Goal: Obtain resource: Download file/media

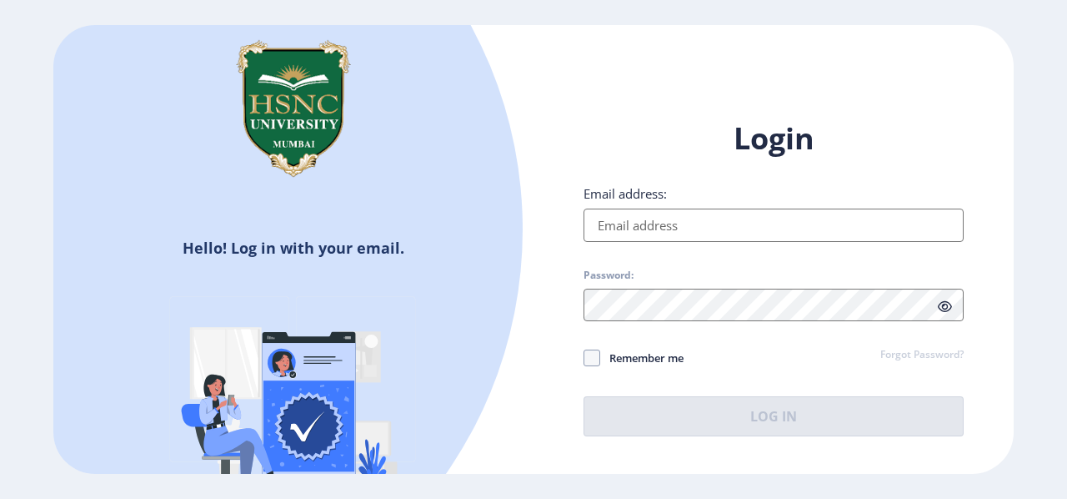
click at [742, 234] on input "Email address:" at bounding box center [774, 224] width 380 height 33
type input "[EMAIL_ADDRESS][DOMAIN_NAME]"
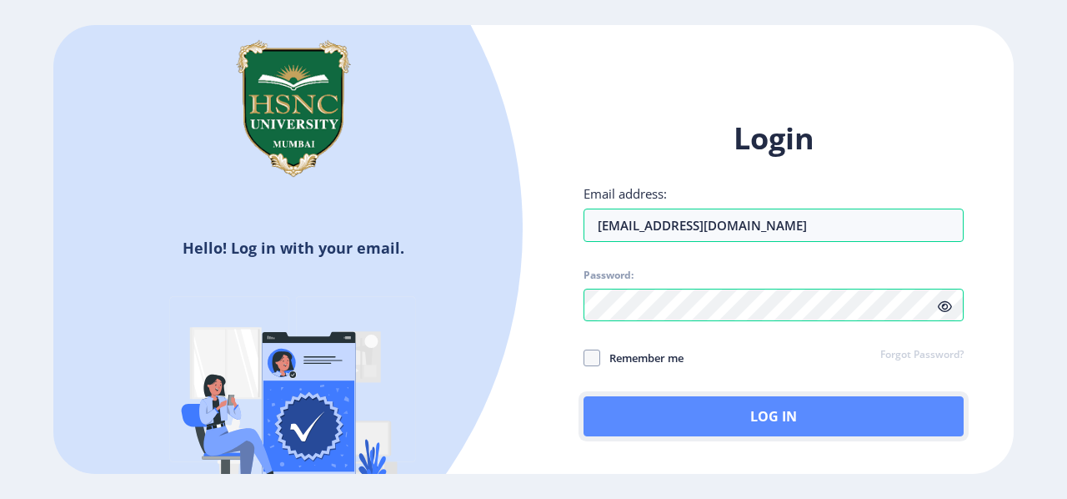
click at [739, 434] on button "Log In" at bounding box center [774, 416] width 380 height 40
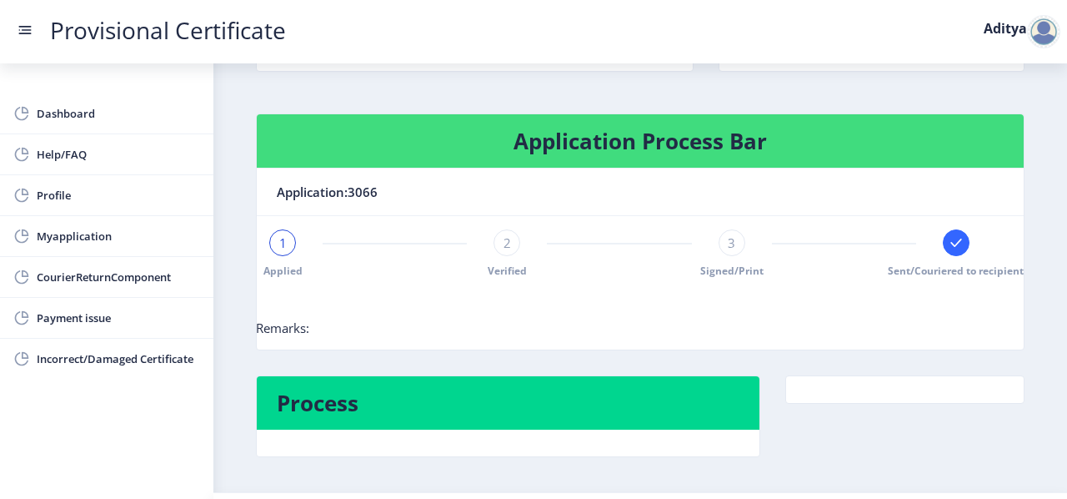
scroll to position [245, 0]
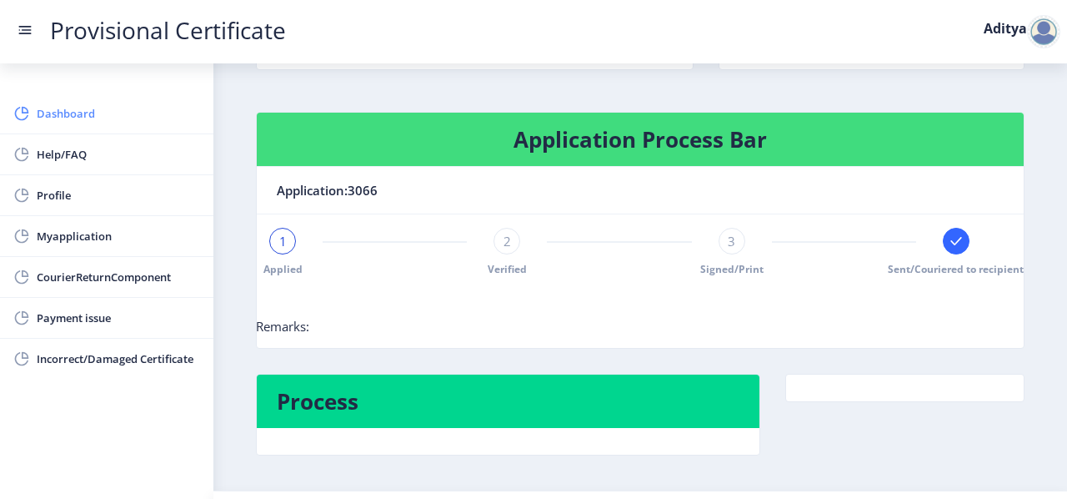
click at [75, 105] on span "Dashboard" at bounding box center [118, 113] width 163 height 20
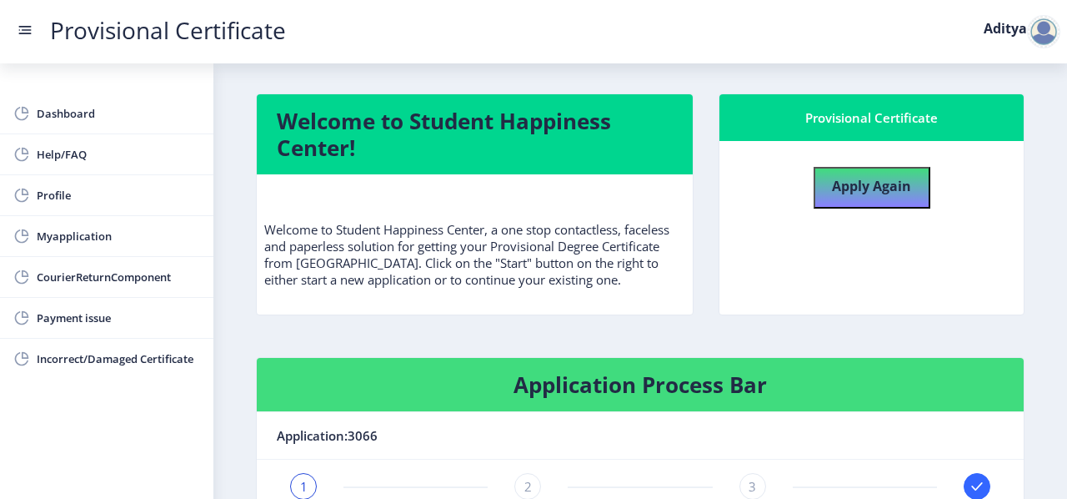
scroll to position [48, 0]
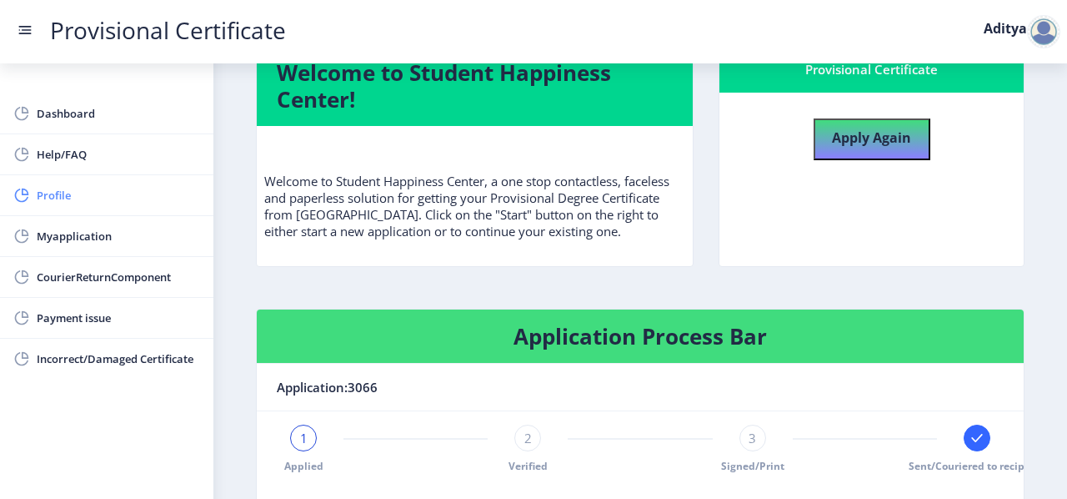
click at [81, 196] on span "Profile" at bounding box center [118, 195] width 163 height 20
select select "[DEMOGRAPHIC_DATA]"
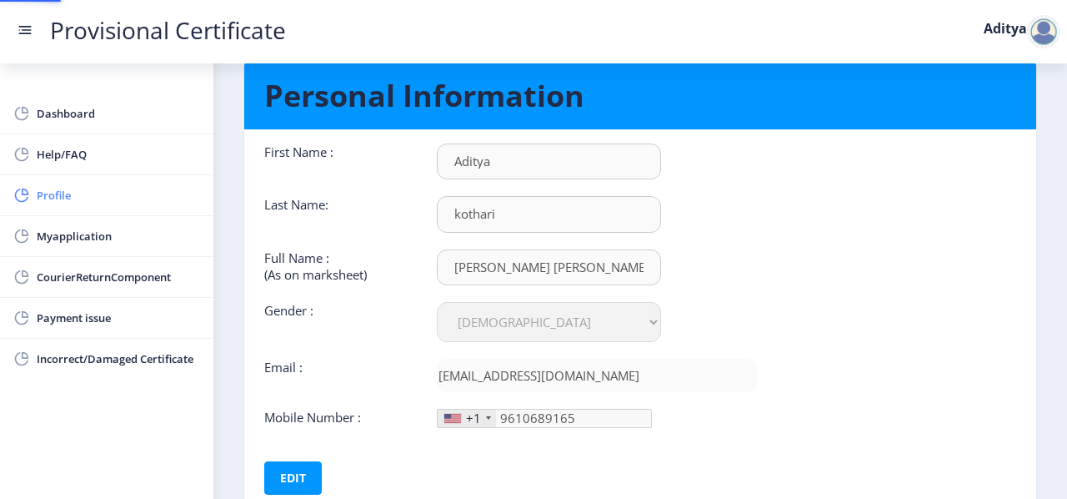
type input "[PHONE_NUMBER]"
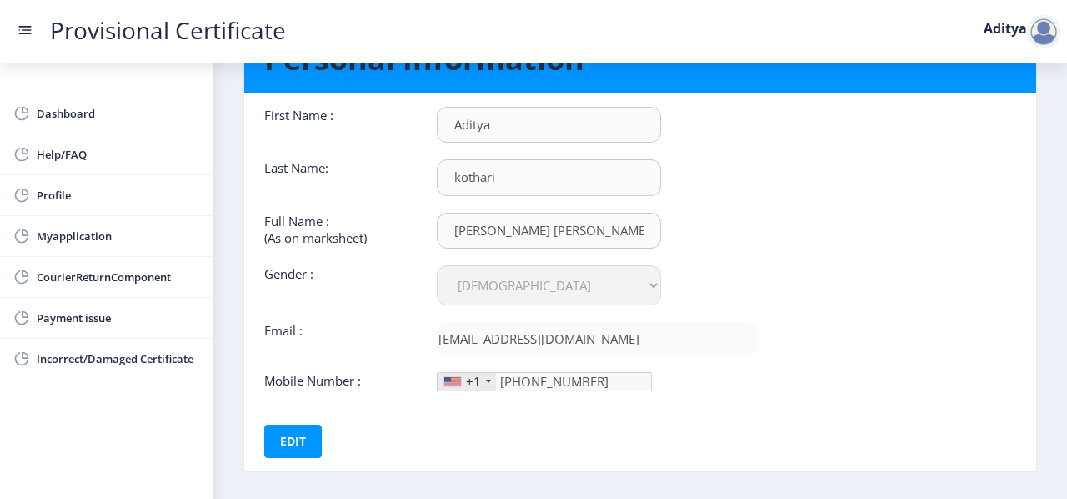
scroll to position [87, 0]
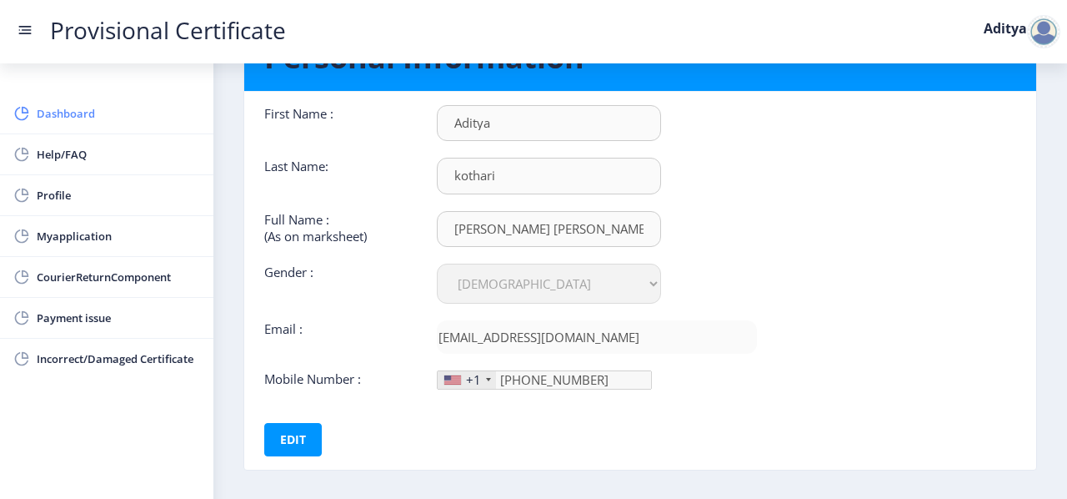
click at [93, 100] on link "Dashboard" at bounding box center [106, 113] width 213 height 40
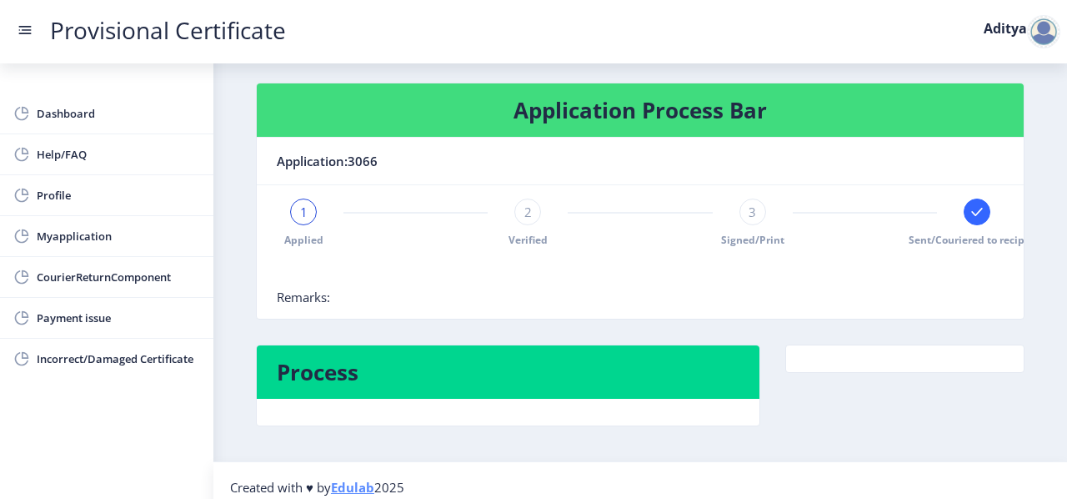
scroll to position [288, 0]
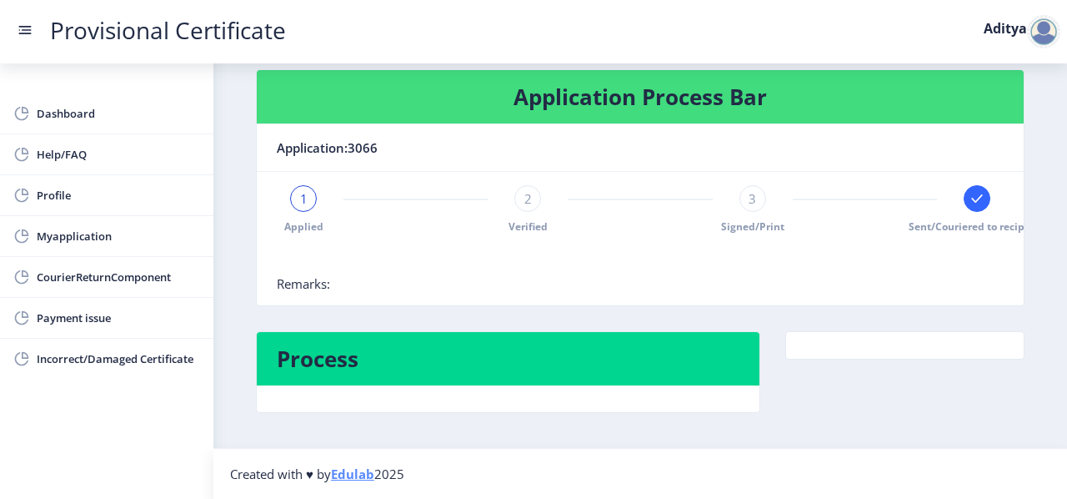
click at [769, 198] on div "1 Applied 2 Verified 3 Signed/Print Sent/Couriered to recipient" at bounding box center [640, 209] width 727 height 48
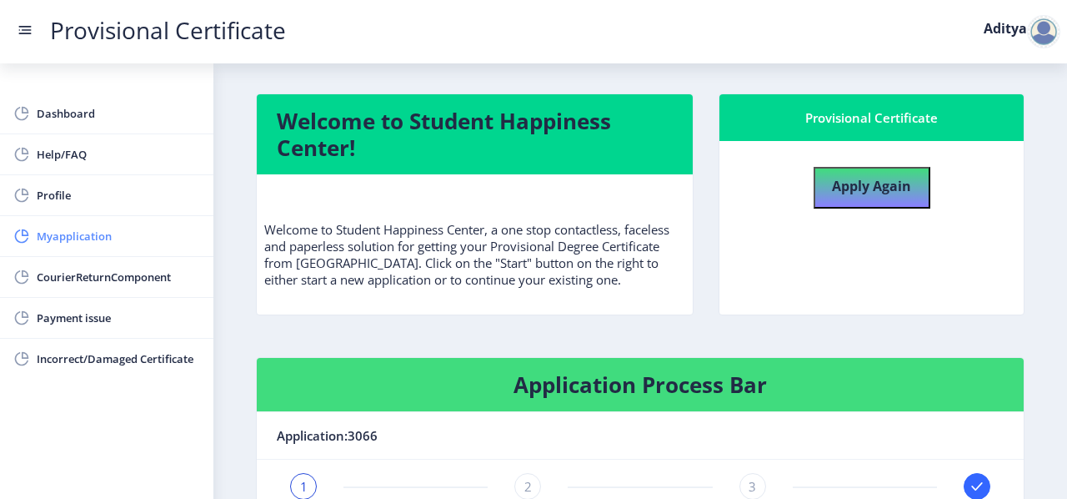
click at [90, 226] on span "Myapplication" at bounding box center [118, 236] width 163 height 20
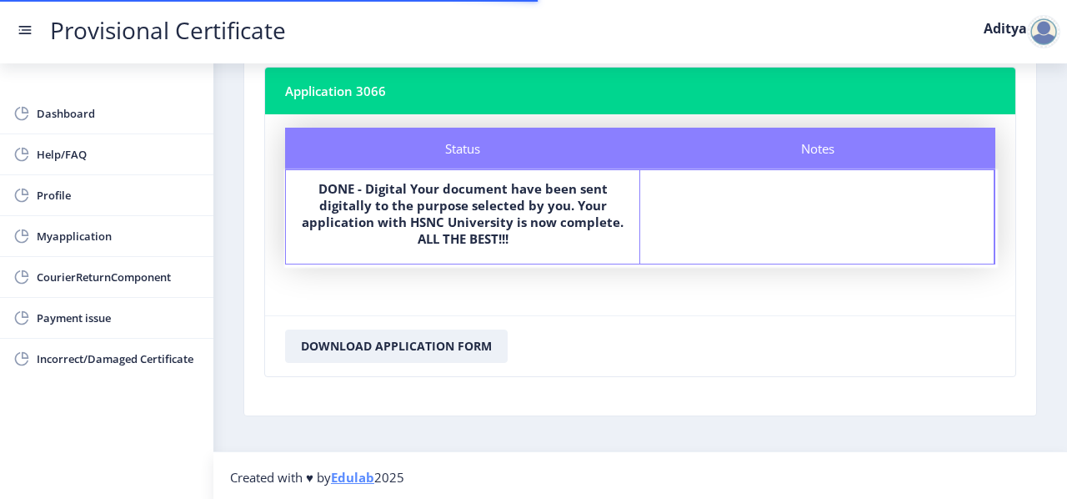
scroll to position [102, 0]
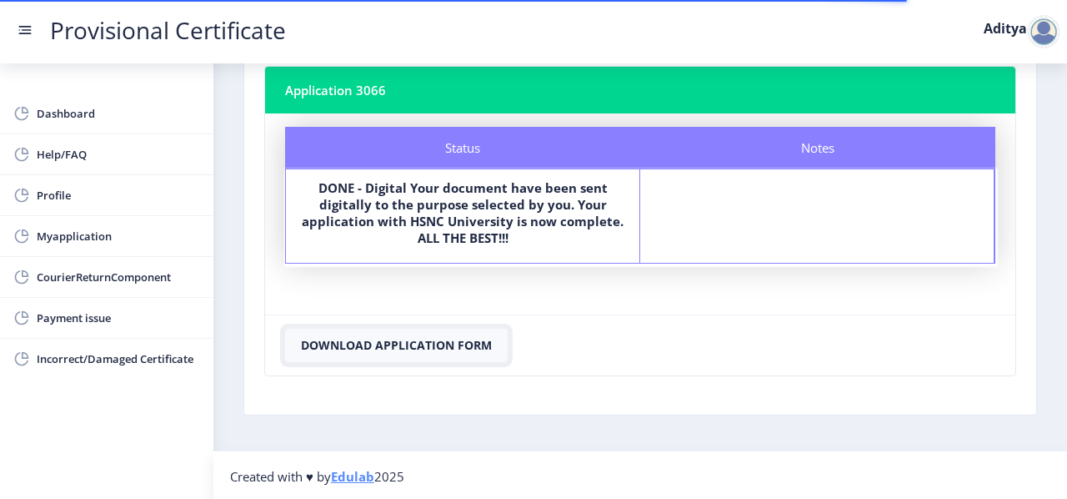
click at [453, 338] on button "Download Application Form" at bounding box center [396, 345] width 223 height 33
